Goal: Navigation & Orientation: Find specific page/section

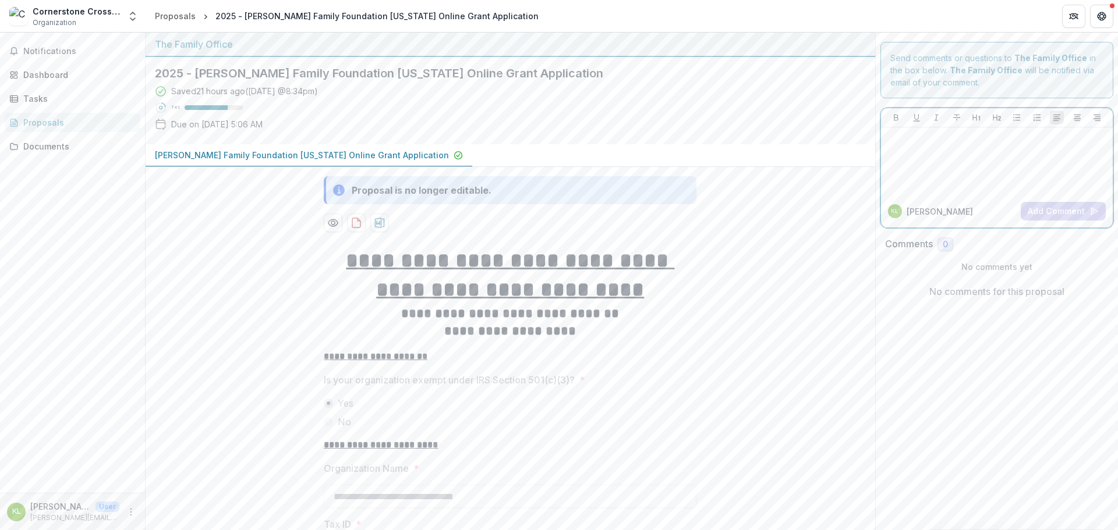
click at [947, 169] on div at bounding box center [996, 161] width 223 height 58
click at [1102, 17] on icon "Get Help" at bounding box center [1101, 16] width 9 height 9
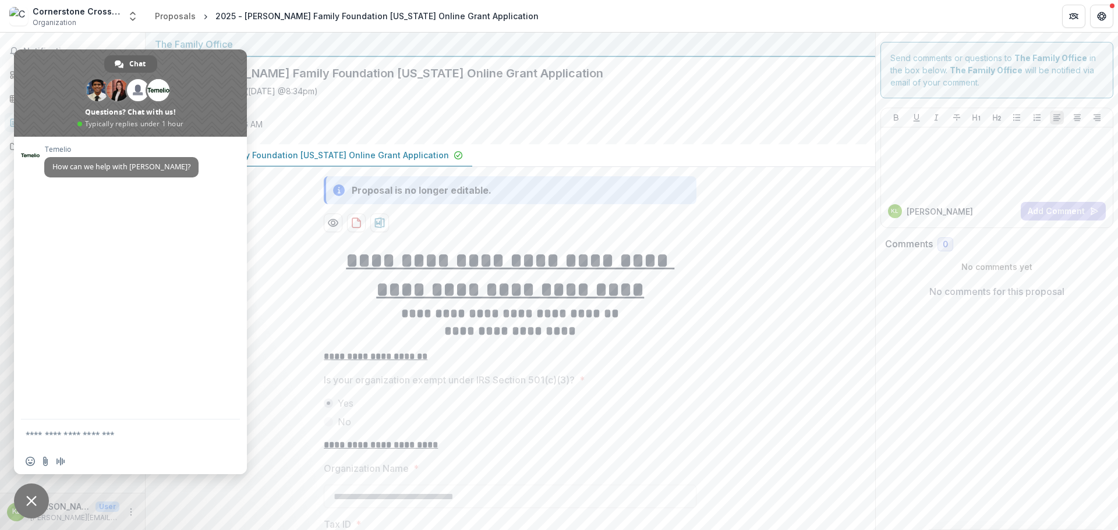
click at [37, 502] on span "Close chat" at bounding box center [31, 501] width 35 height 35
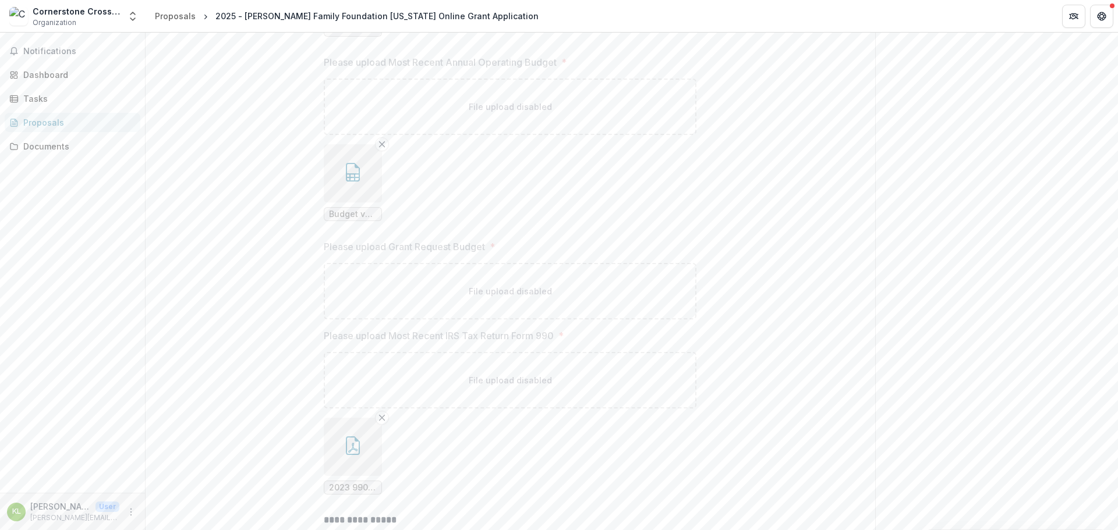
scroll to position [6603, 0]
click at [42, 76] on div "Dashboard" at bounding box center [77, 75] width 108 height 12
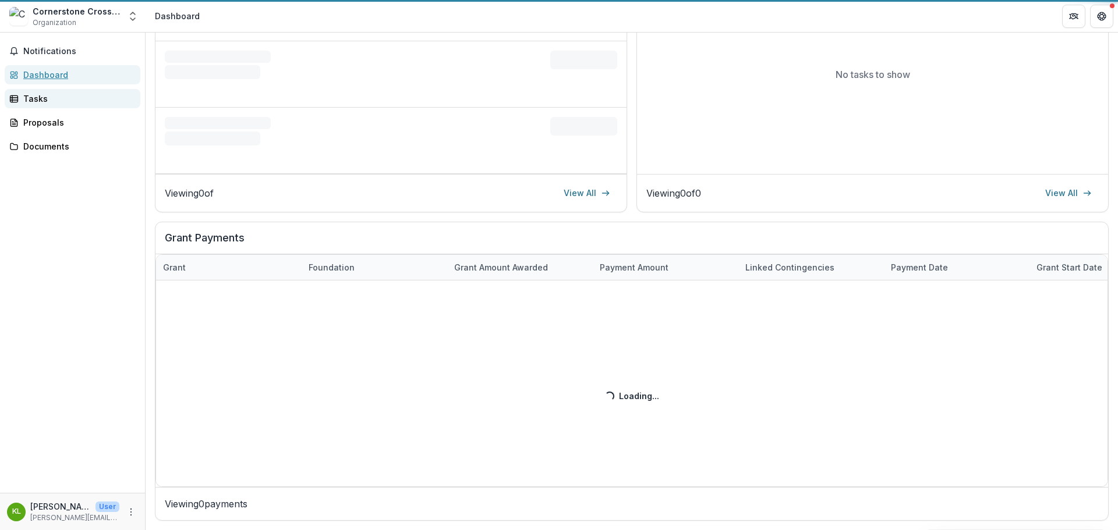
scroll to position [210, 0]
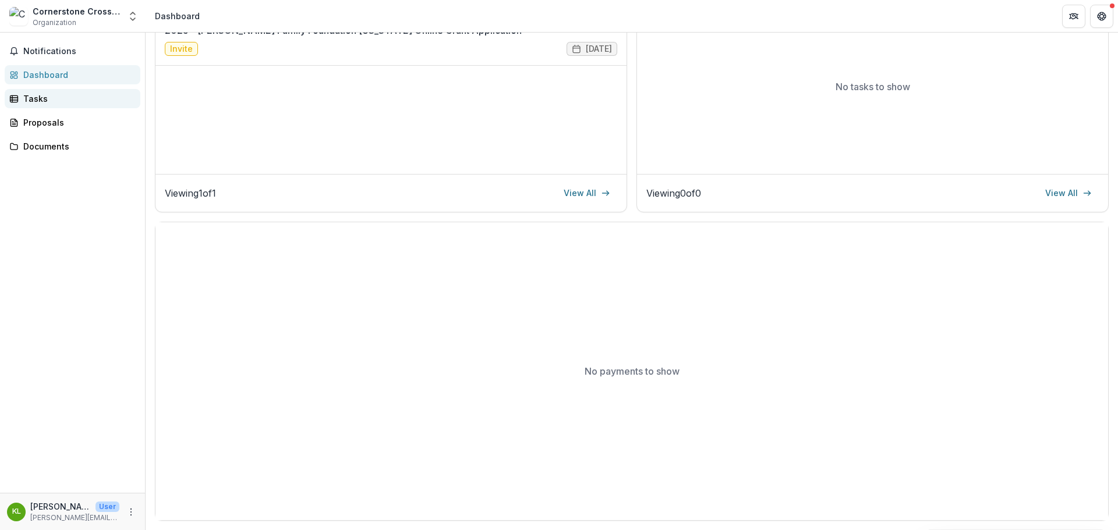
click at [30, 102] on div "Tasks" at bounding box center [77, 99] width 108 height 12
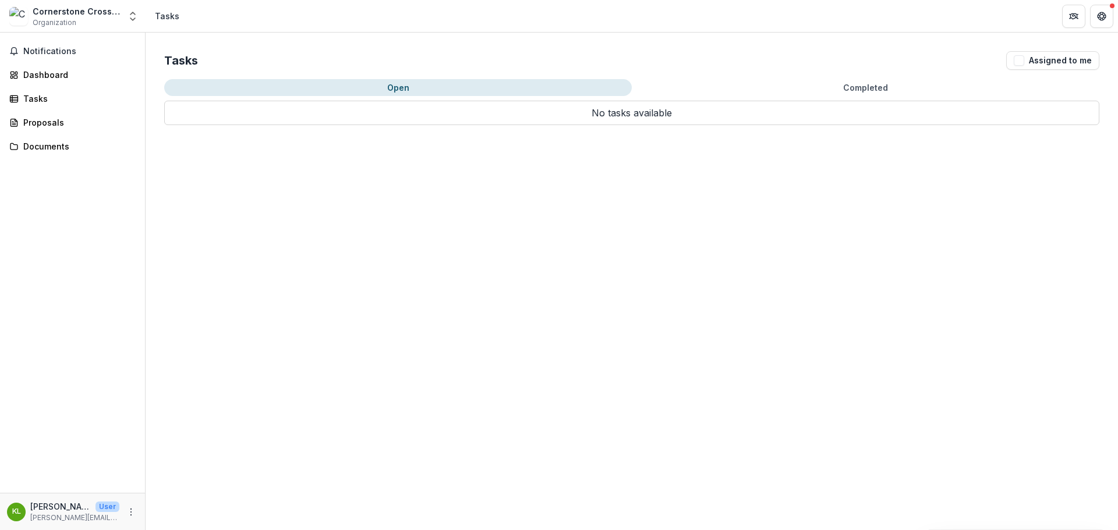
click at [427, 93] on button "Open" at bounding box center [397, 87] width 467 height 17
click at [35, 147] on div "Documents" at bounding box center [77, 146] width 108 height 12
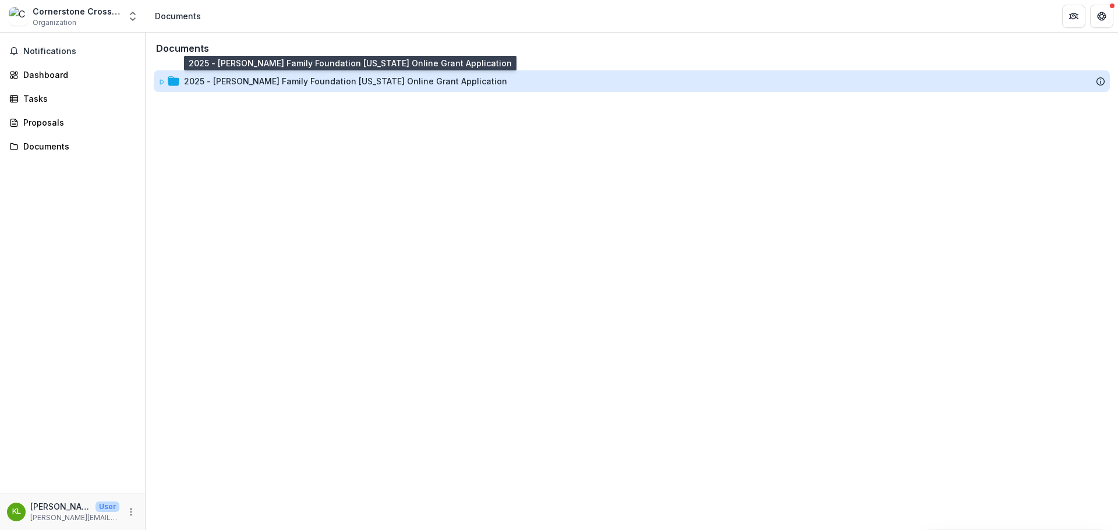
click at [198, 82] on div "2025 - [PERSON_NAME] Family Foundation [US_STATE] Online Grant Application" at bounding box center [345, 81] width 323 height 12
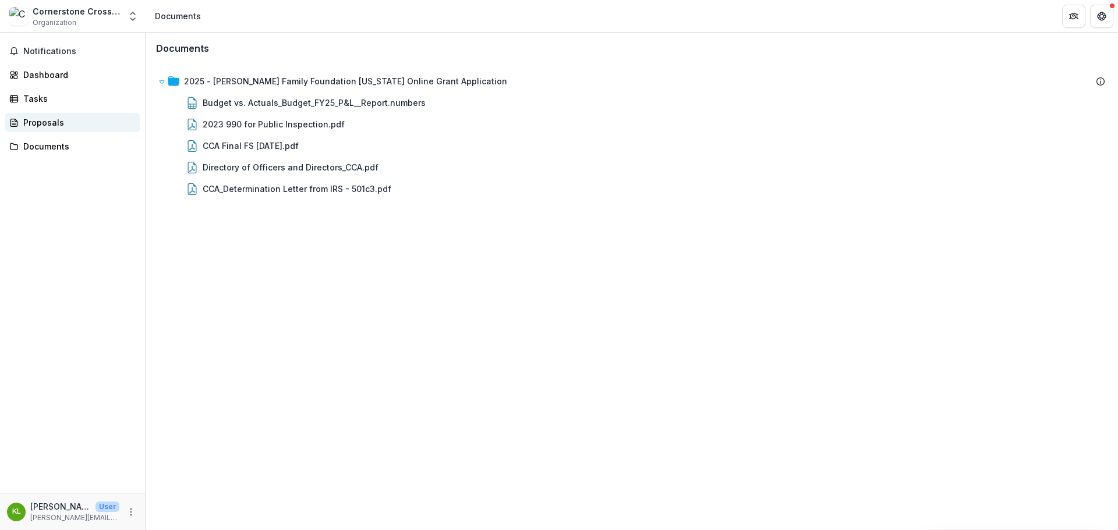
click at [36, 122] on div "Proposals" at bounding box center [77, 122] width 108 height 12
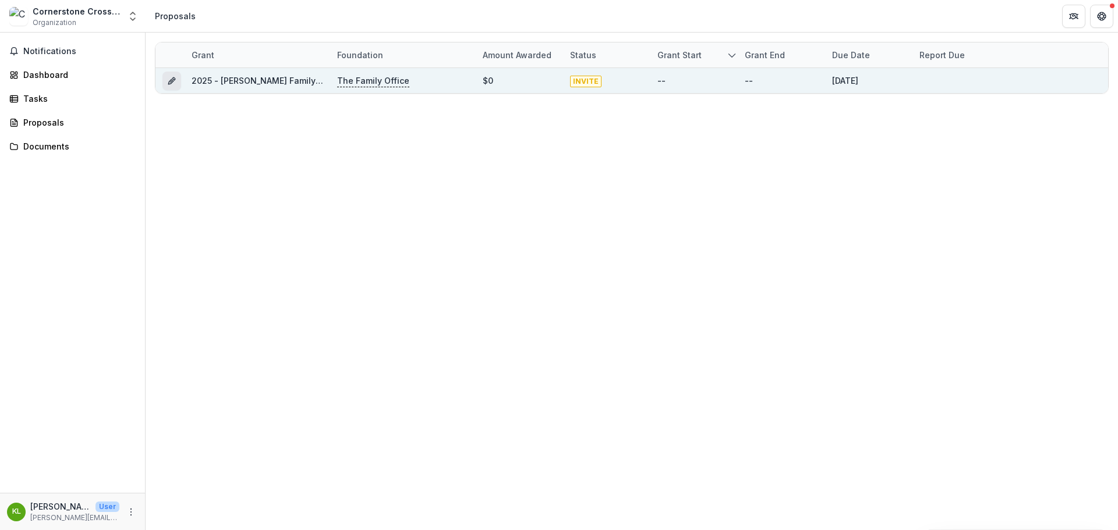
click at [169, 82] on icon "Grant b10cbcd7-929a-47ec-b3eb-d7d3da1cc59b" at bounding box center [170, 81] width 5 height 5
